Goal: Information Seeking & Learning: Learn about a topic

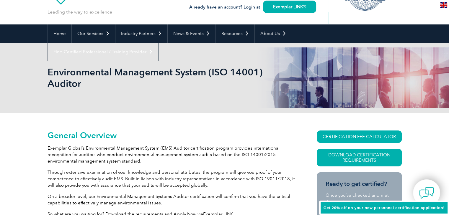
scroll to position [49, 0]
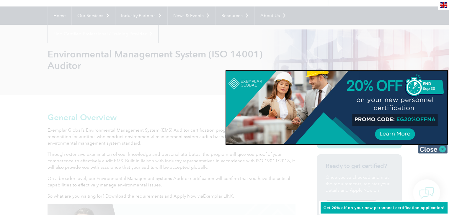
click at [440, 150] on img at bounding box center [432, 149] width 29 height 9
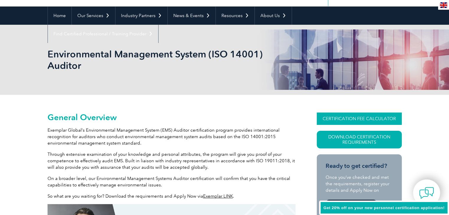
click at [380, 117] on link "CERTIFICATION FEE CALCULATOR" at bounding box center [359, 119] width 85 height 12
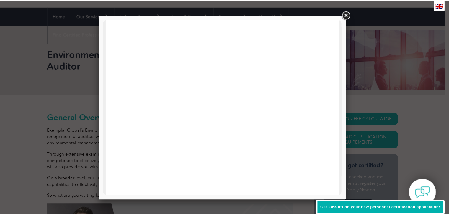
scroll to position [134, 0]
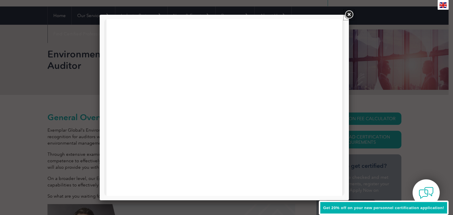
click at [350, 13] on link at bounding box center [349, 14] width 11 height 11
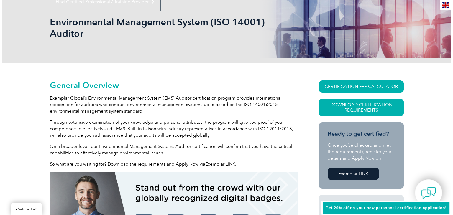
scroll to position [49, 0]
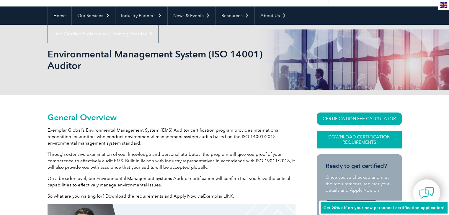
click at [358, 141] on link "Download Certification Requirements" at bounding box center [359, 140] width 85 height 18
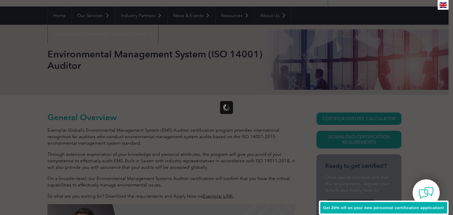
scroll to position [0, 0]
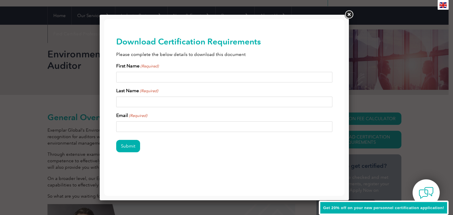
click at [156, 76] on input "First Name (Required)" at bounding box center [224, 77] width 217 height 11
type input "Taylor"
type input "Pawlenchuk"
type input "tpawlenchuk@solasenergy.com"
click at [129, 148] on input "Submit" at bounding box center [128, 146] width 24 height 12
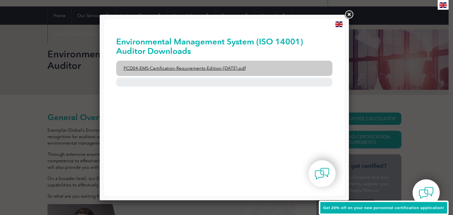
click at [213, 66] on link "PCD04-EMS-Certification-Requirements-Edition-2-April-2022.pdf" at bounding box center [224, 68] width 217 height 15
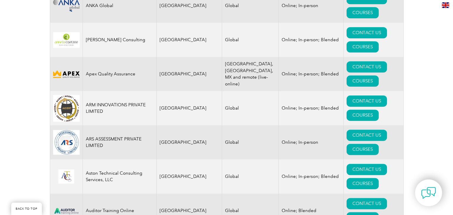
scroll to position [688, 0]
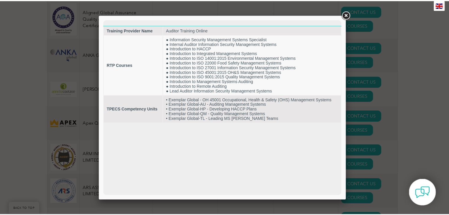
scroll to position [0, 0]
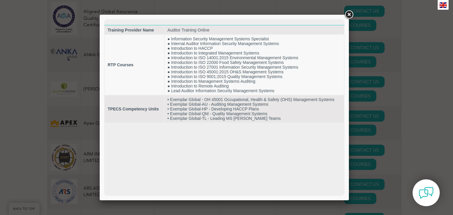
click at [343, 15] on div at bounding box center [224, 108] width 249 height 186
click at [349, 13] on link at bounding box center [349, 14] width 11 height 11
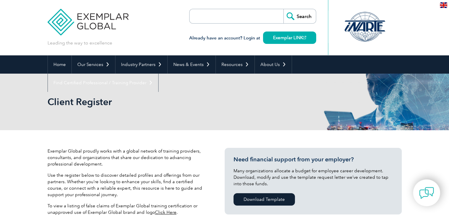
click at [233, 14] on input "search" at bounding box center [223, 16] width 62 height 14
click at [255, 14] on form "Search" at bounding box center [252, 16] width 127 height 15
click at [218, 18] on input "search" at bounding box center [223, 16] width 62 height 14
type input "environmental auditor"
click at [283, 9] on input "Search" at bounding box center [299, 16] width 32 height 14
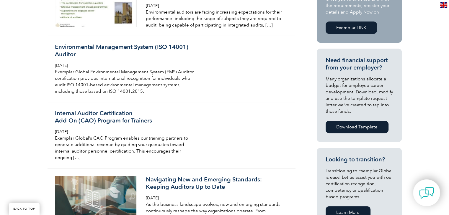
scroll to position [98, 0]
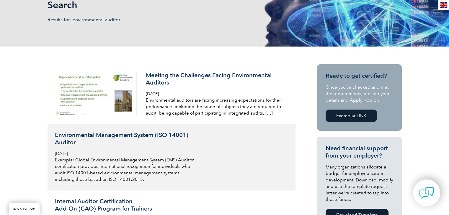
click at [157, 135] on h3 "Environmental Management System (ISO 14001) Auditor" at bounding box center [125, 139] width 140 height 15
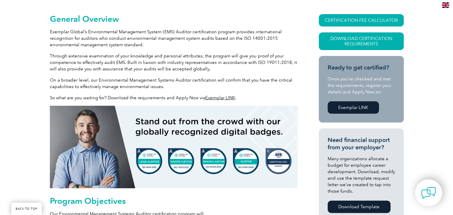
scroll to position [98, 0]
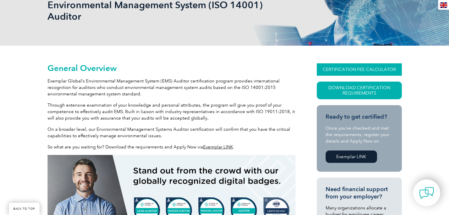
click at [372, 71] on link "CERTIFICATION FEE CALCULATOR" at bounding box center [359, 69] width 85 height 12
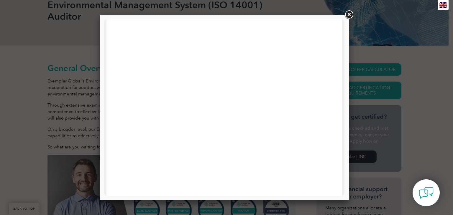
scroll to position [281, 0]
